Goal: Transaction & Acquisition: Purchase product/service

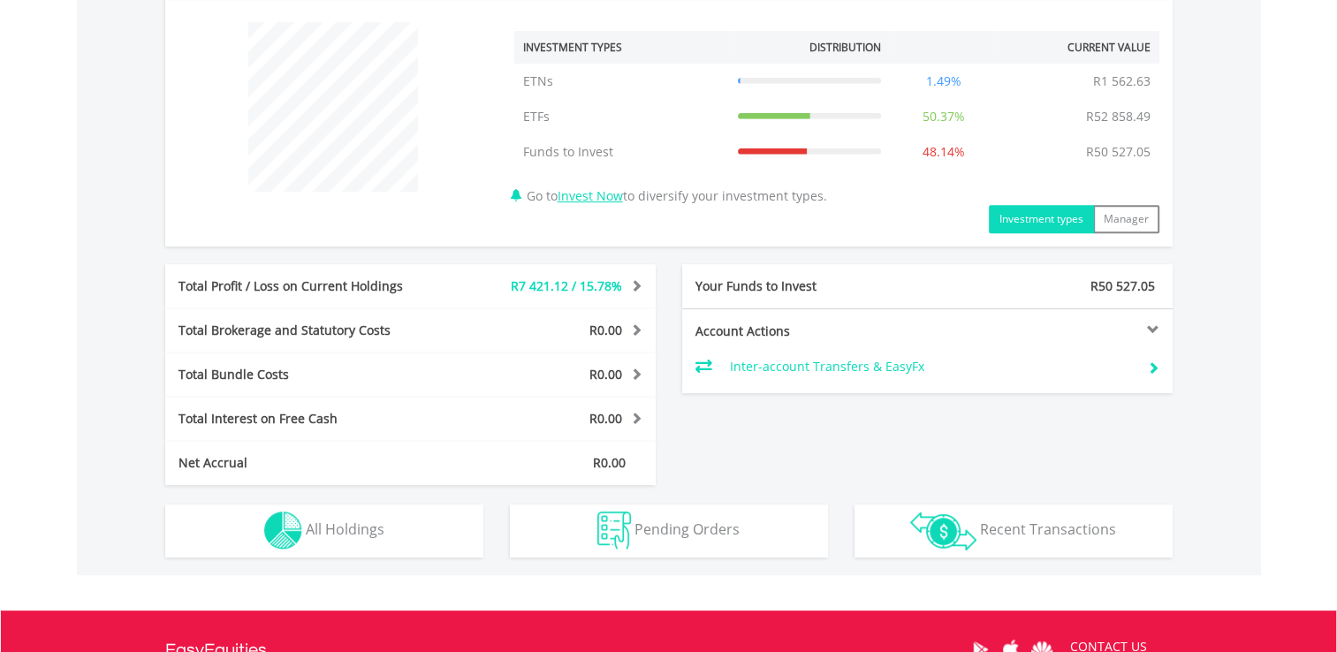
scroll to position [675, 0]
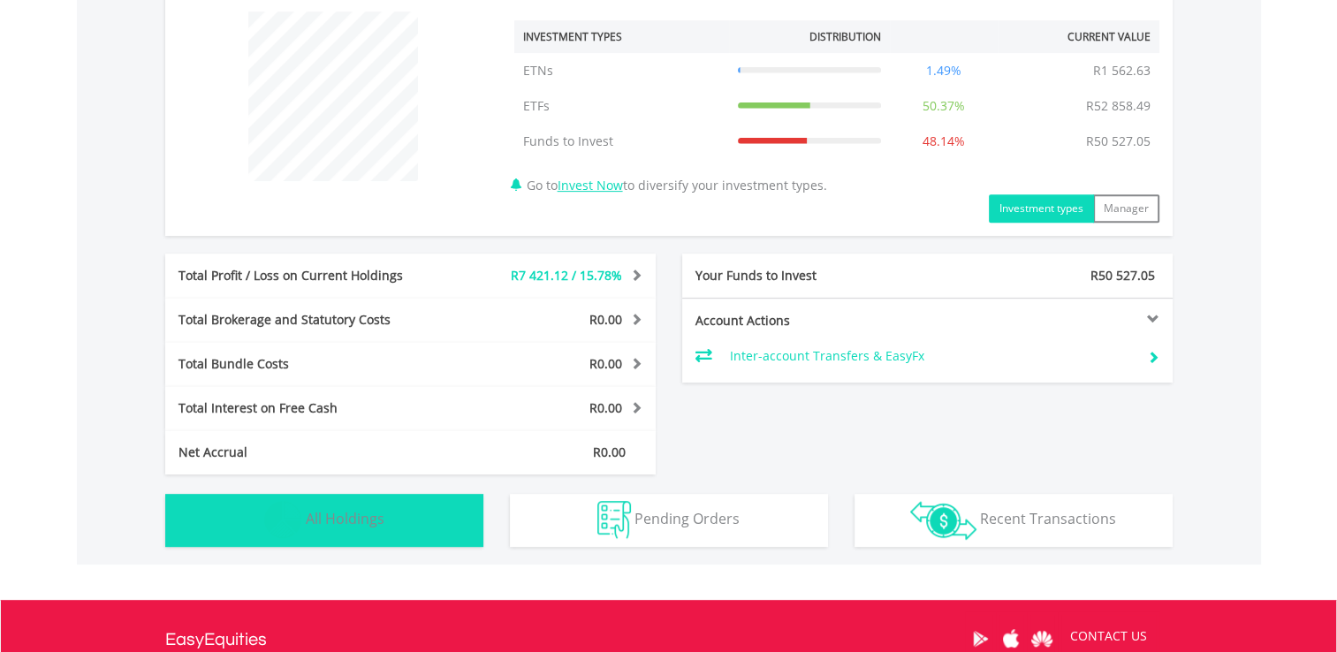
click at [363, 530] on button "Holdings All Holdings" at bounding box center [324, 520] width 318 height 53
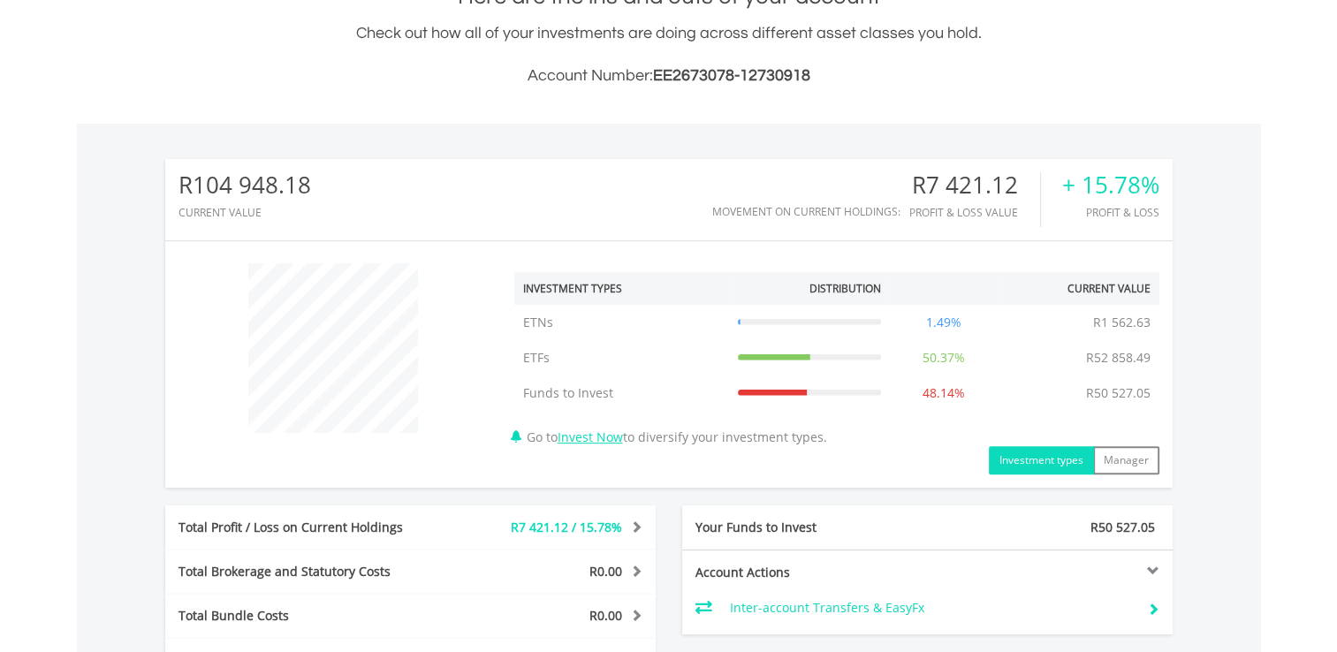
scroll to position [0, 0]
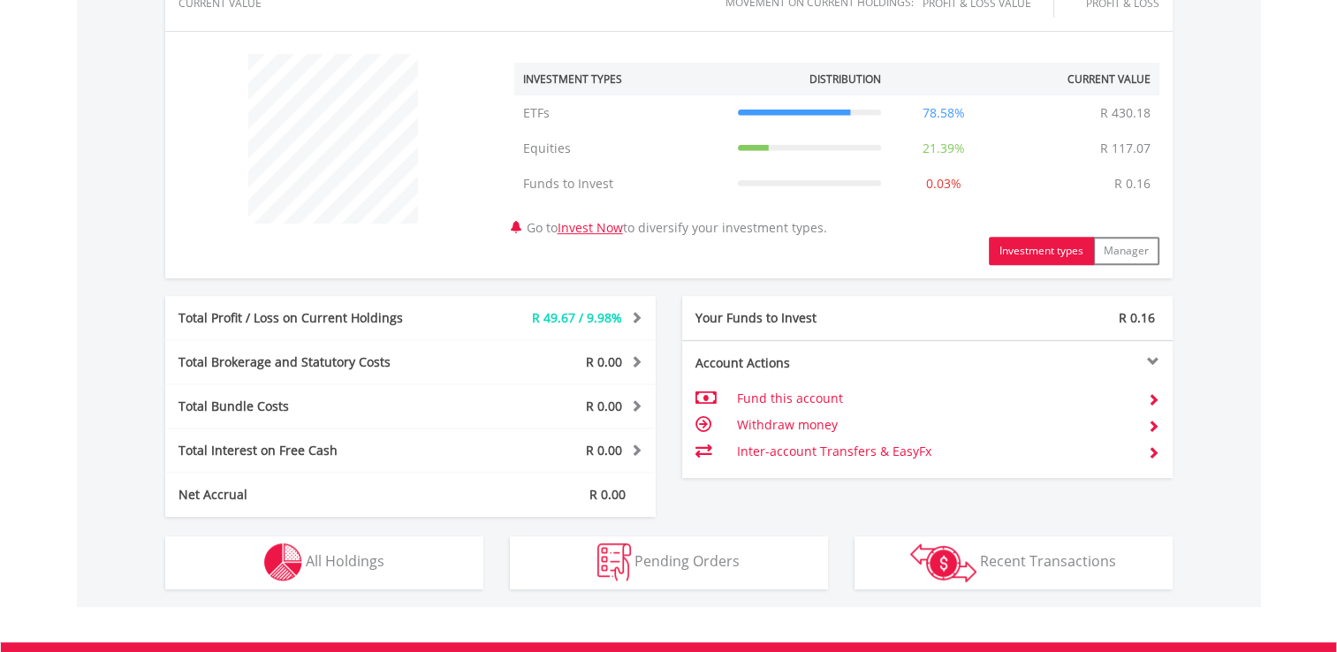
scroll to position [741, 0]
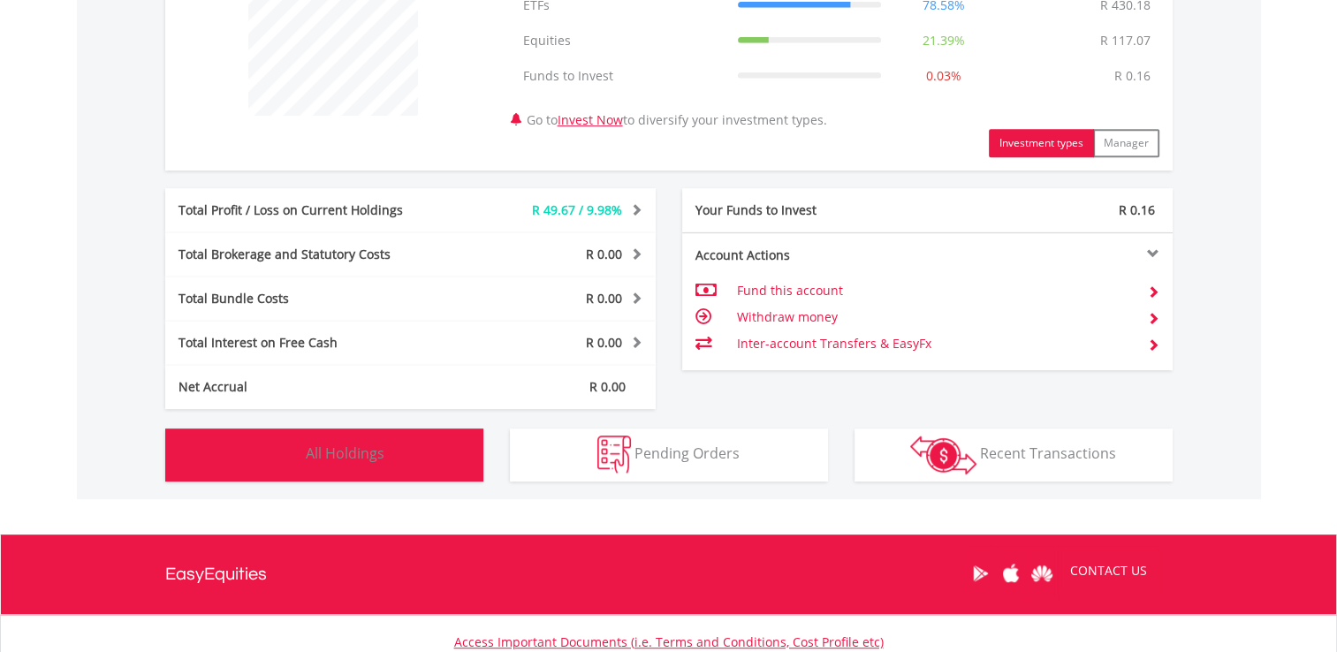
click at [364, 472] on button "Holdings All Holdings" at bounding box center [324, 455] width 318 height 53
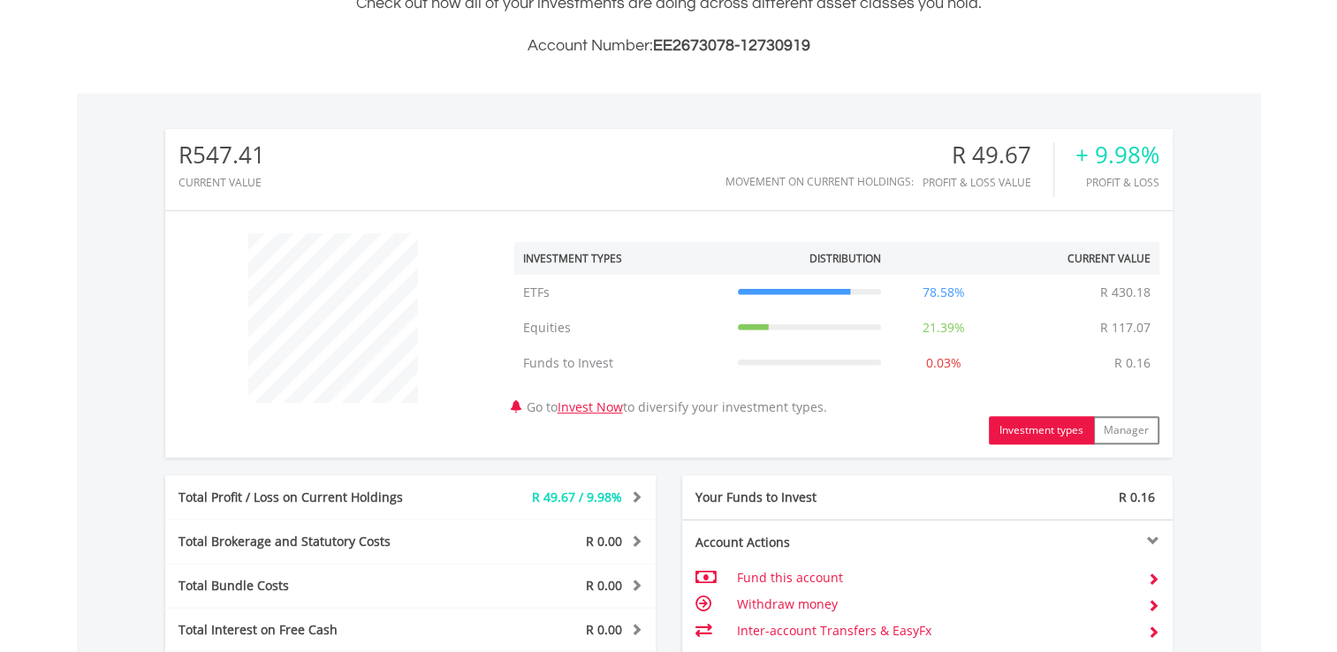
scroll to position [463, 0]
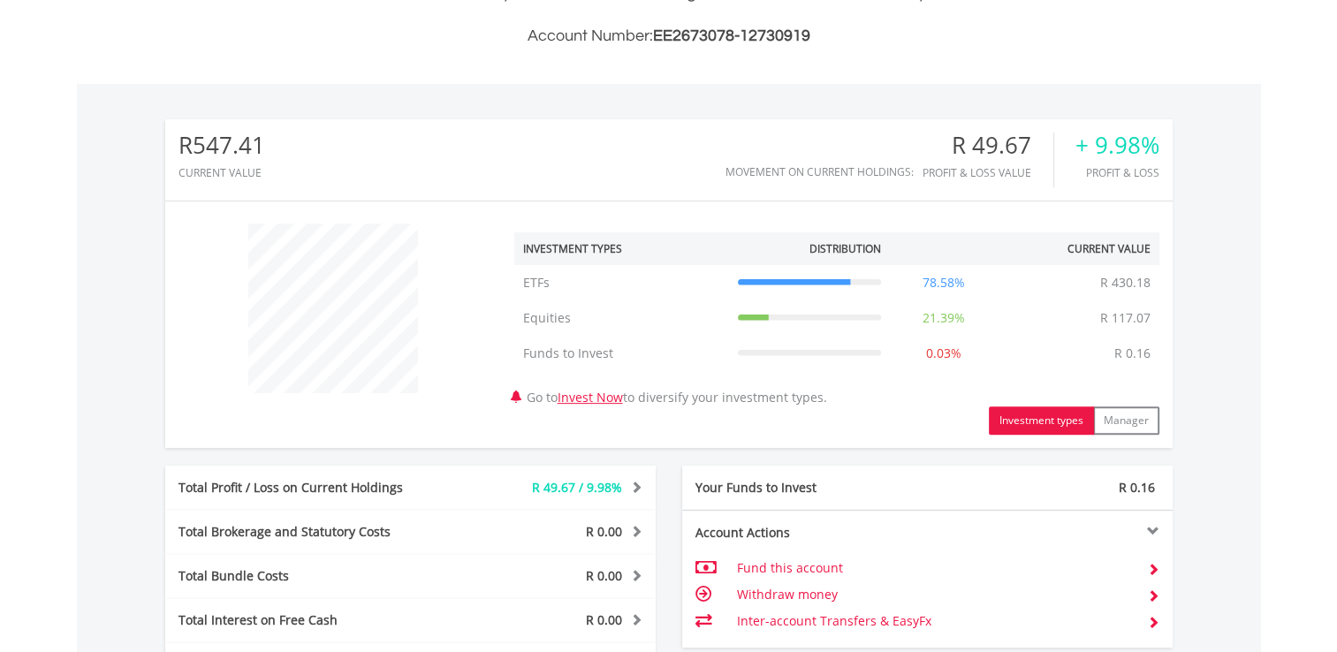
drag, startPoint x: 1335, startPoint y: 162, endPoint x: 1347, endPoint y: 68, distance: 94.4
click at [1336, 68] on html "My Investments Invest Now New Listings Sell My Recurring Investments Pending Or…" at bounding box center [668, 634] width 1337 height 2195
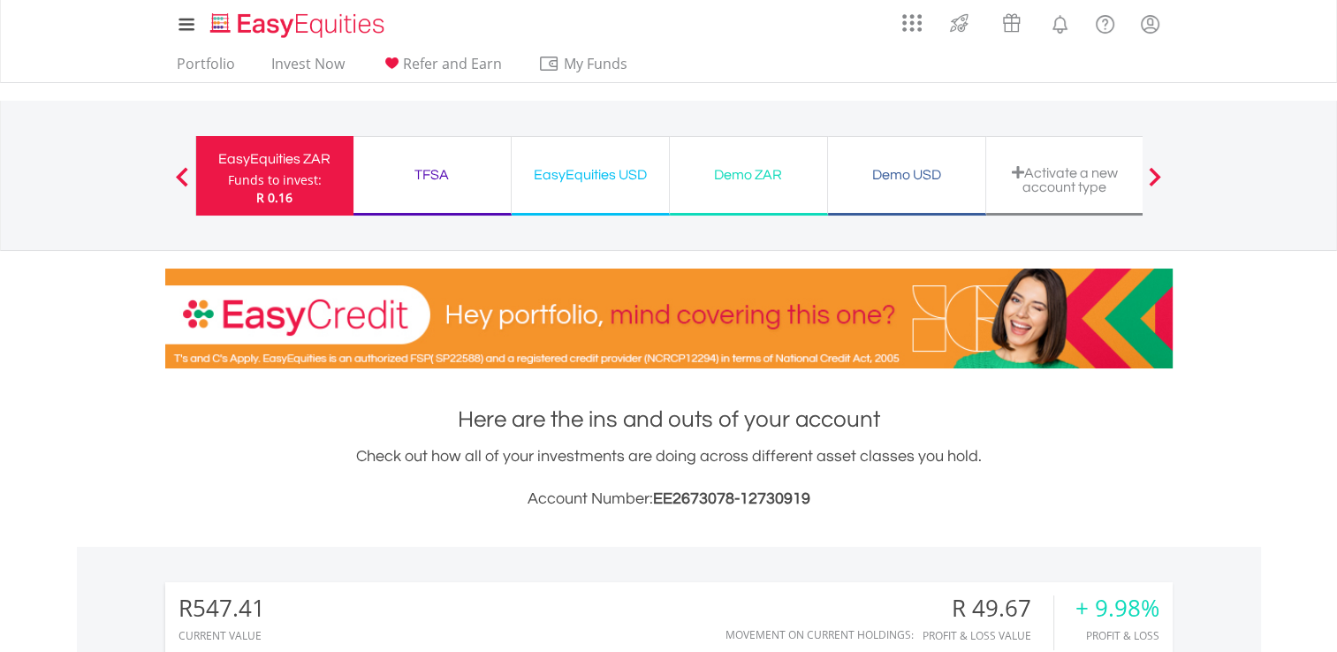
drag, startPoint x: 1335, startPoint y: 159, endPoint x: 1349, endPoint y: 168, distance: 16.7
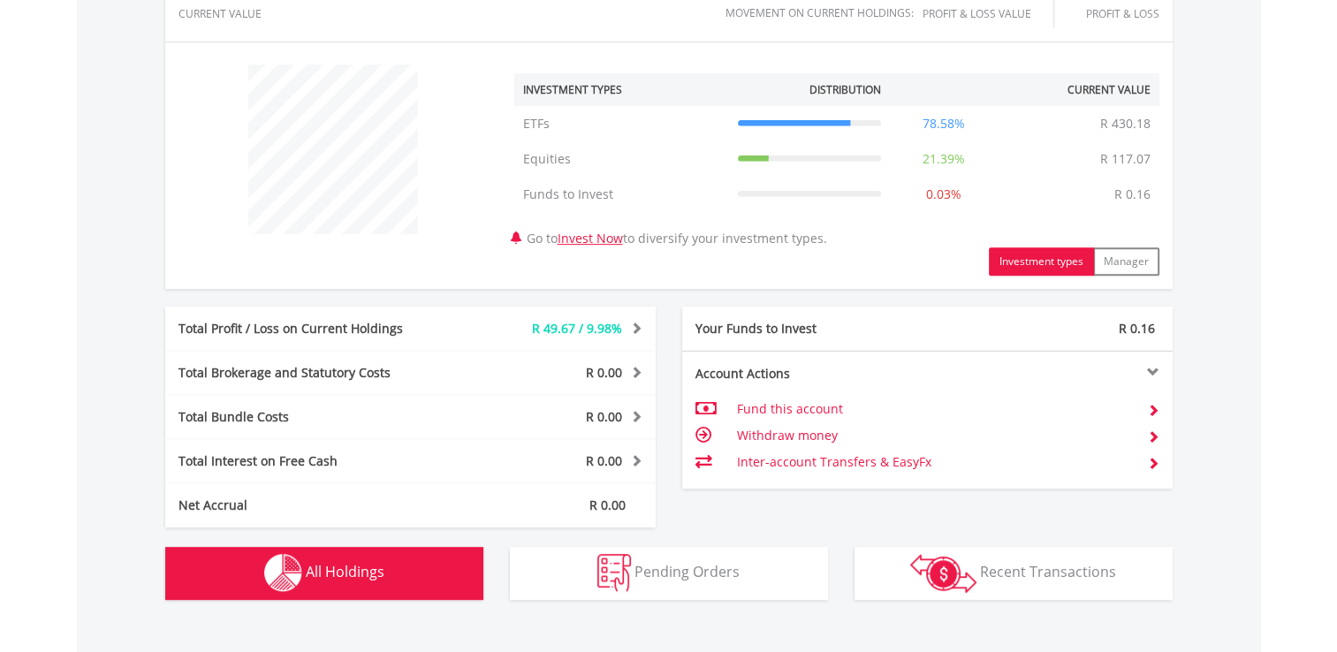
scroll to position [82, 0]
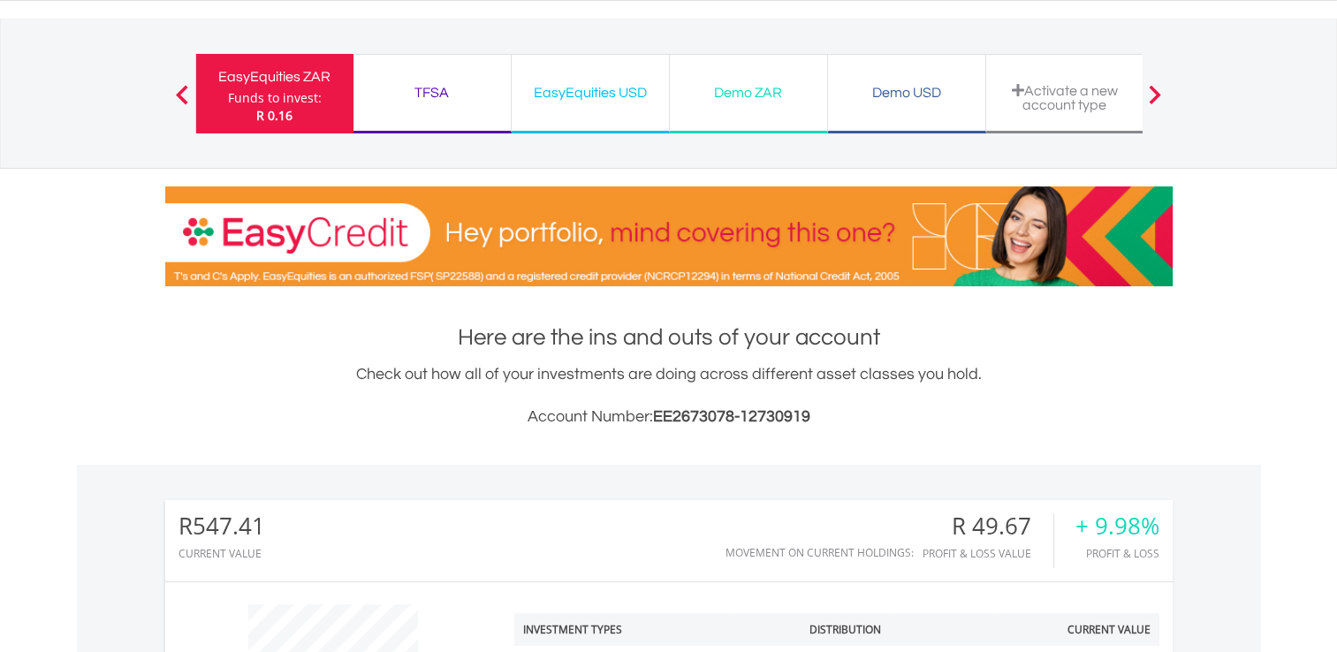
drag, startPoint x: 1324, startPoint y: 93, endPoint x: 1338, endPoint y: 86, distance: 15.8
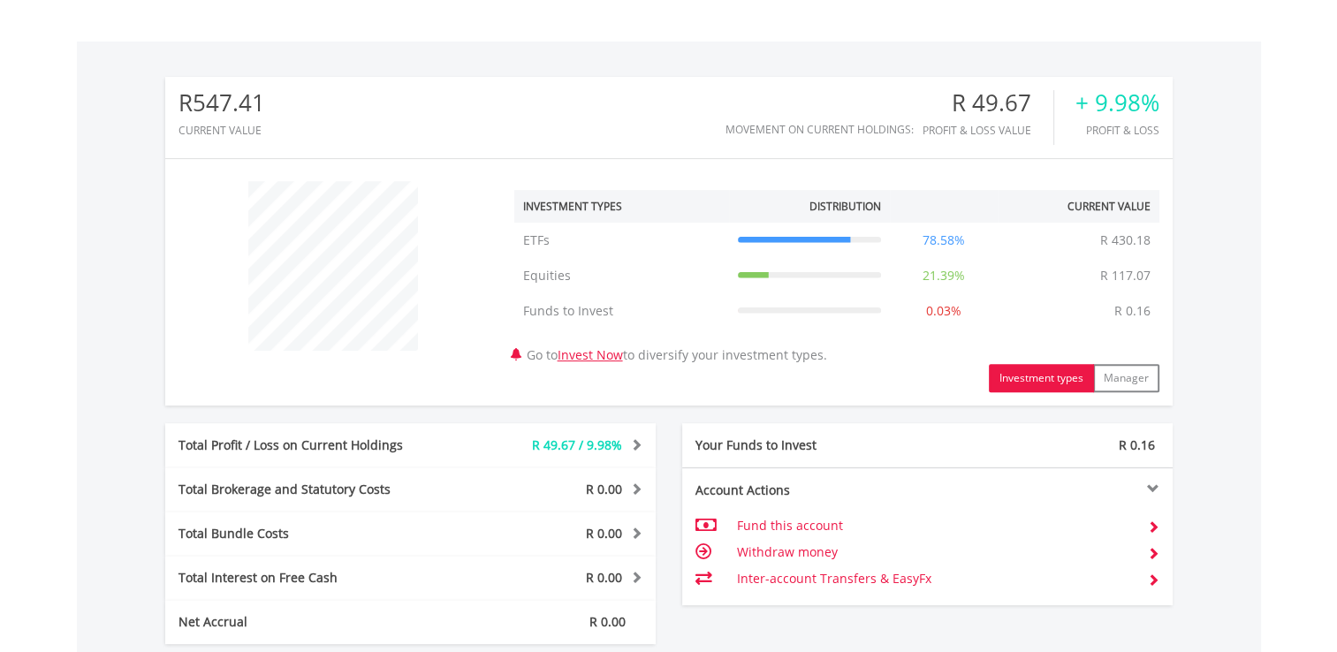
scroll to position [0, 0]
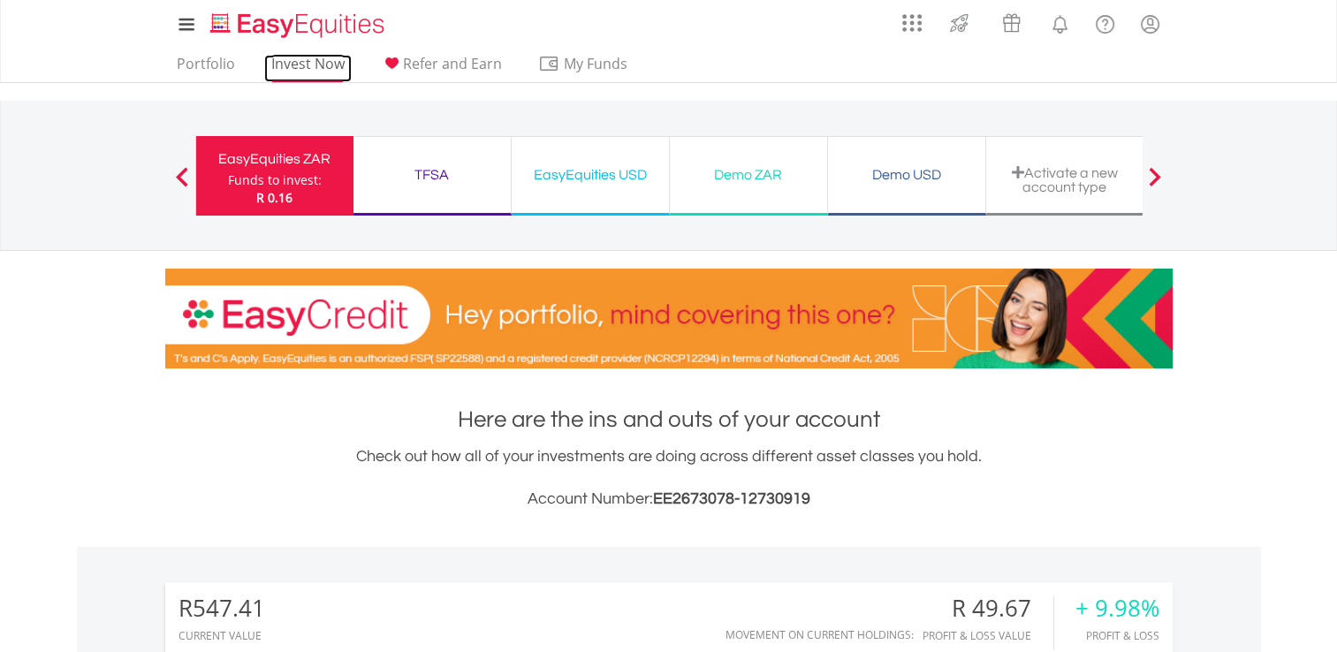
click at [312, 63] on link "Invest Now" at bounding box center [307, 68] width 87 height 27
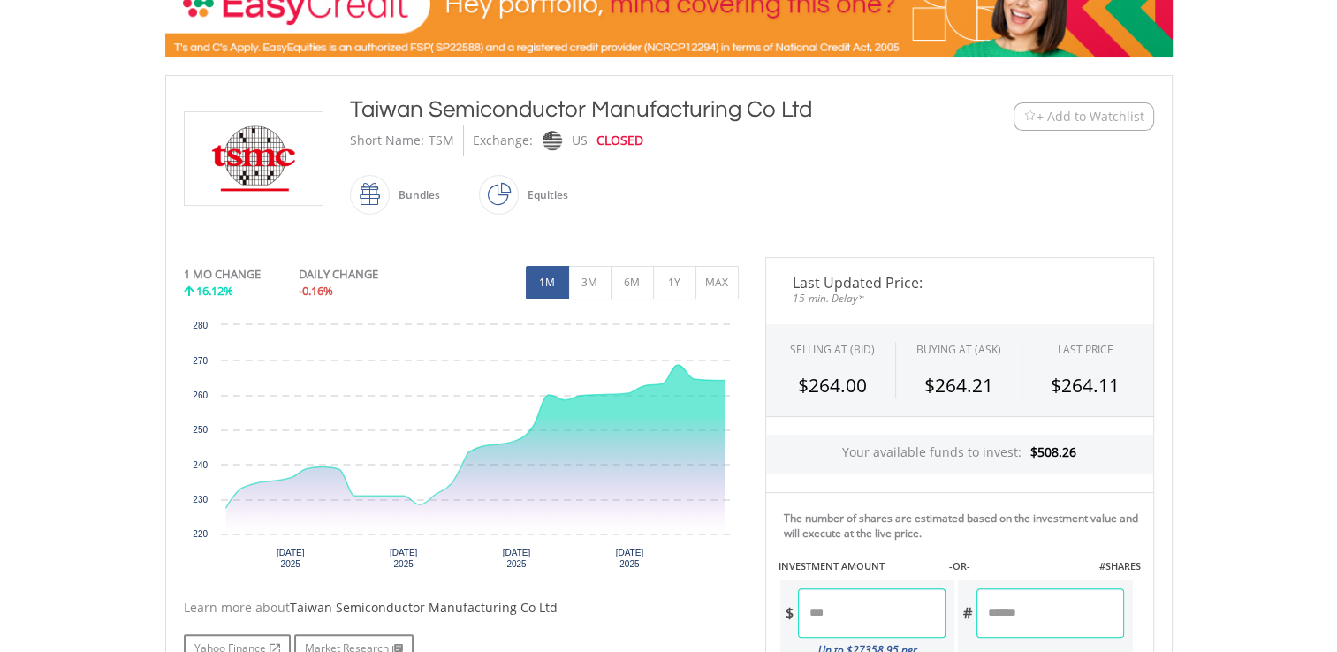
scroll to position [368, 0]
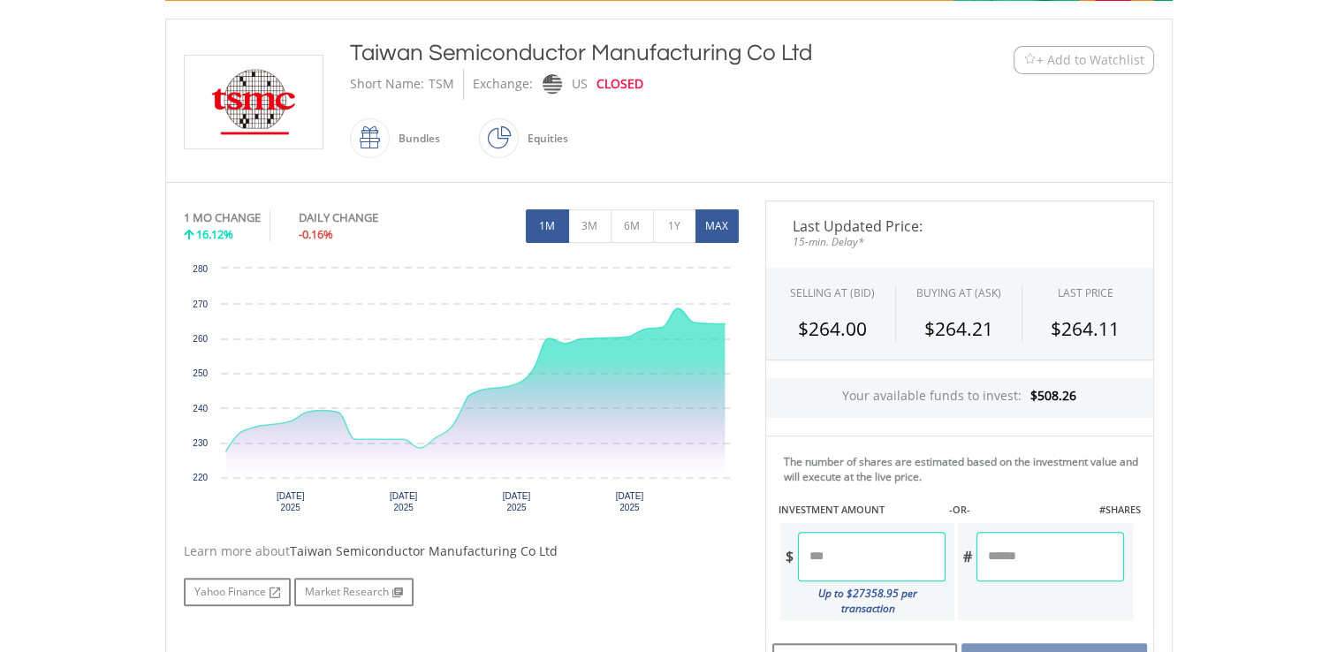
click at [718, 217] on button "MAX" at bounding box center [716, 226] width 43 height 34
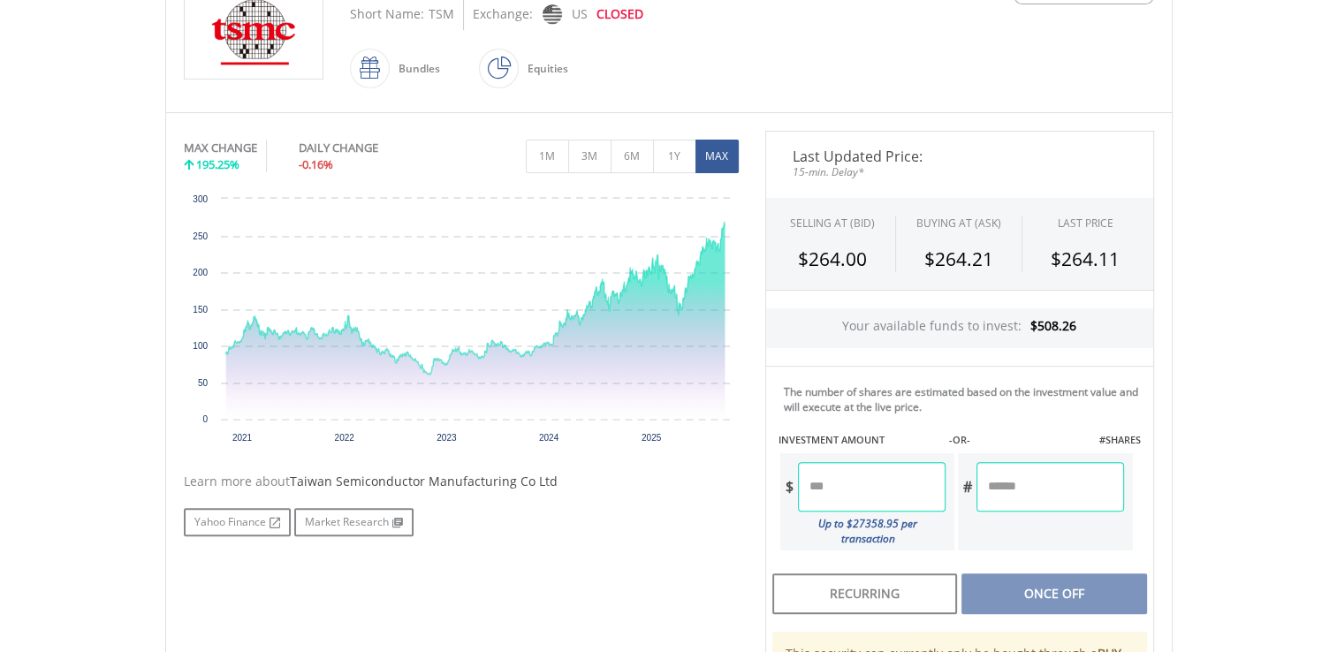
scroll to position [0, 0]
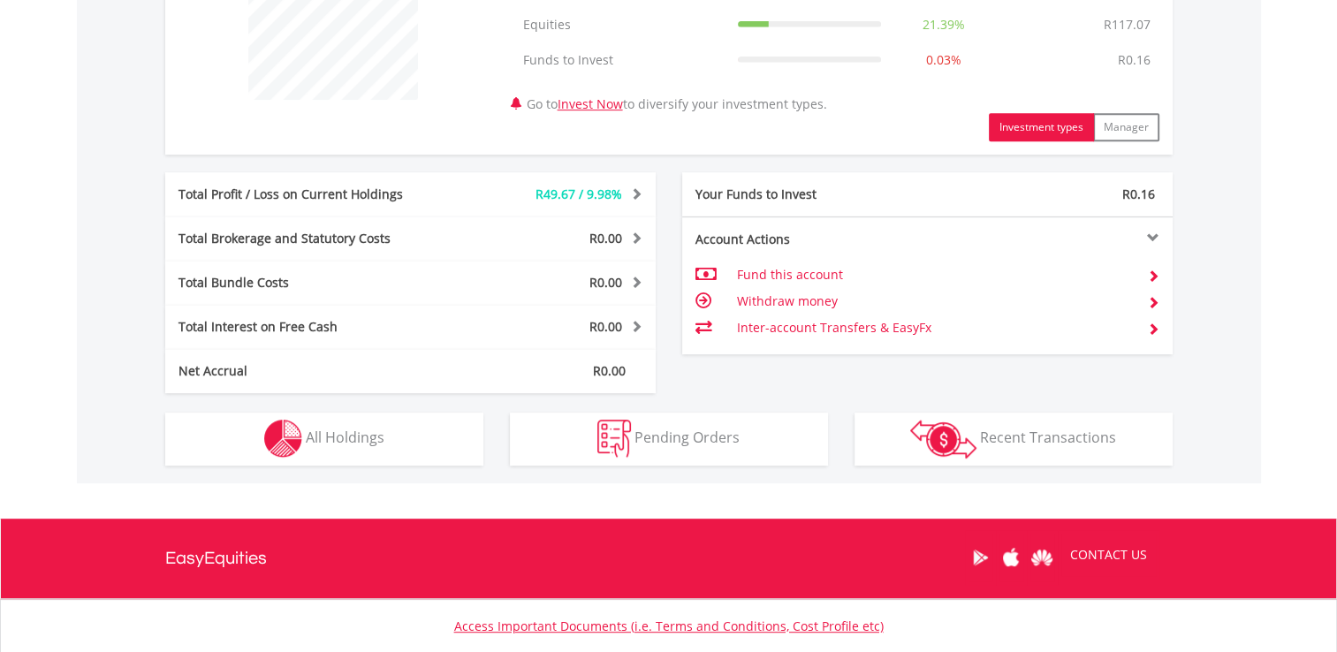
scroll to position [771, 0]
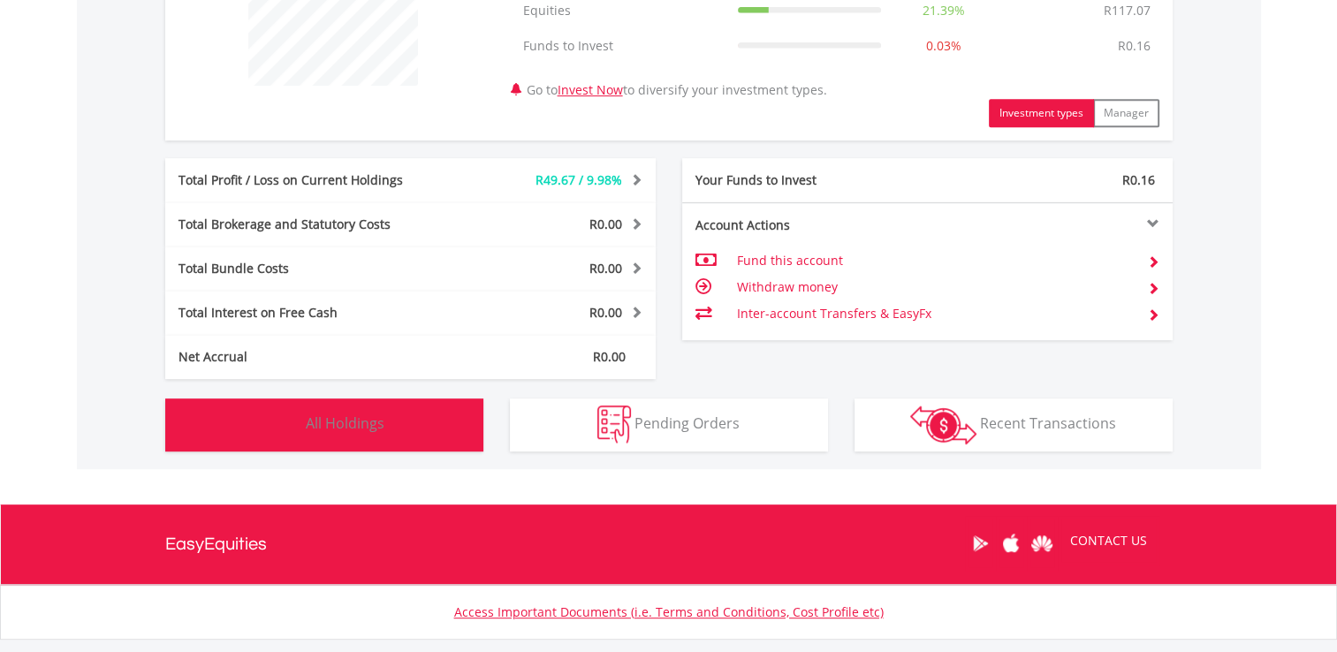
click at [334, 426] on span "All Holdings" at bounding box center [345, 423] width 79 height 19
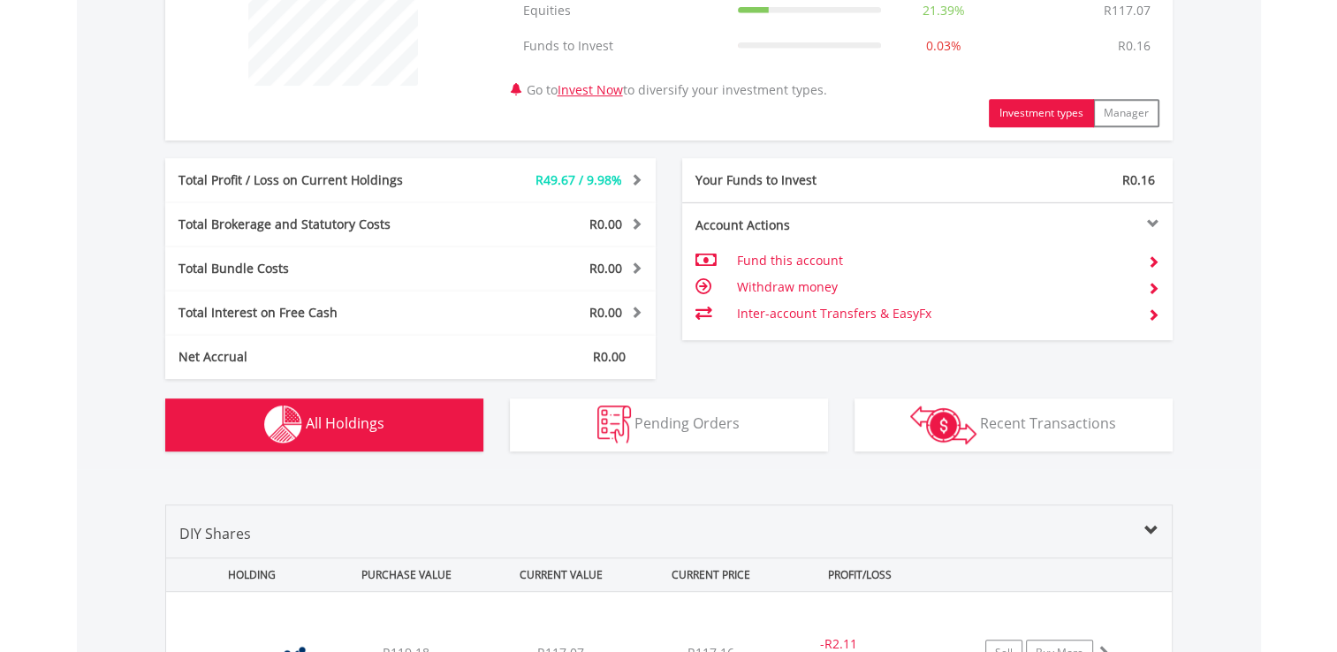
scroll to position [1273, 0]
